Goal: Information Seeking & Learning: Learn about a topic

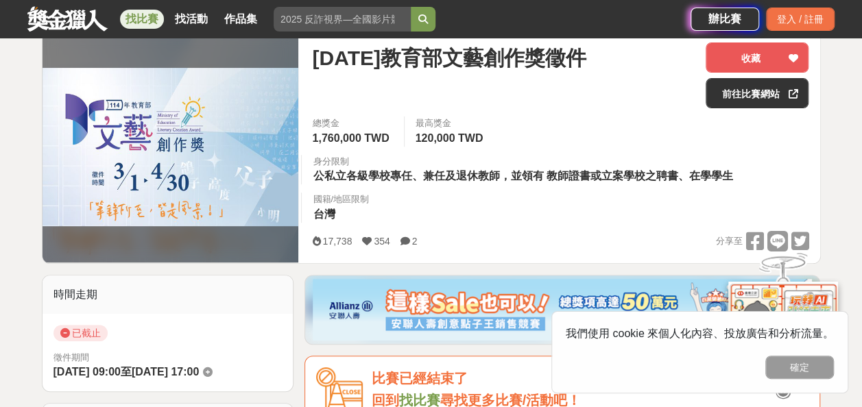
scroll to position [179, 0]
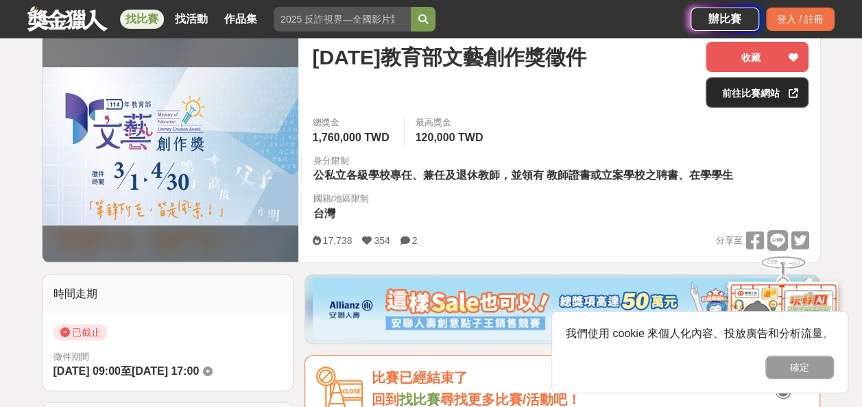
click at [733, 93] on link "前往比賽網站" at bounding box center [757, 93] width 103 height 30
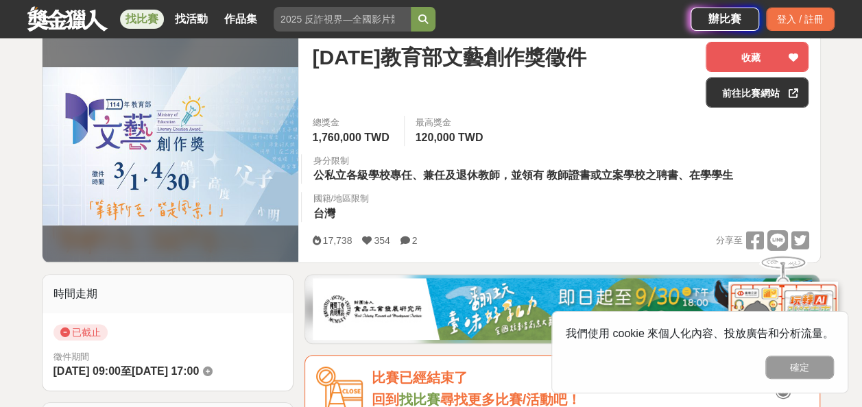
scroll to position [0, 0]
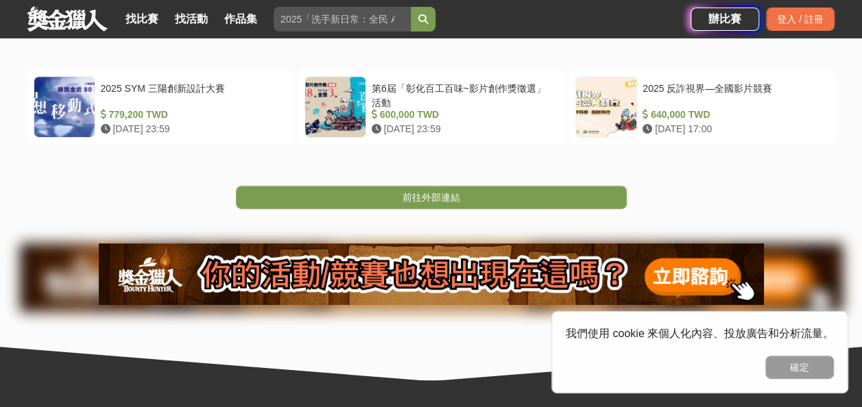
scroll to position [292, 0]
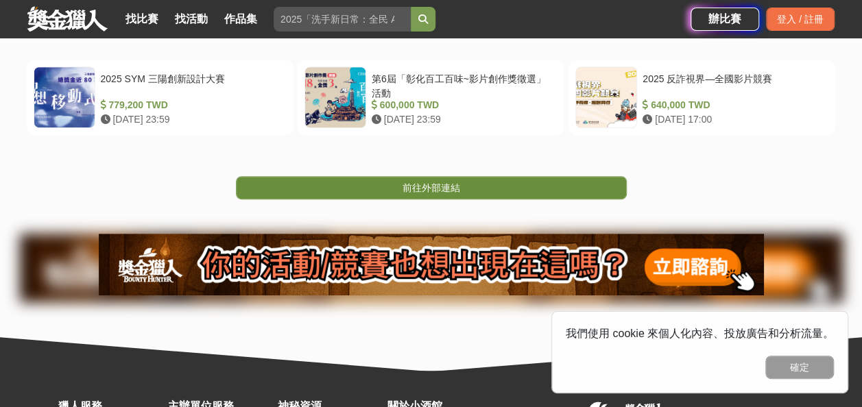
click at [569, 184] on link "前往外部連結" at bounding box center [431, 187] width 391 height 23
